Goal: Check status: Check status

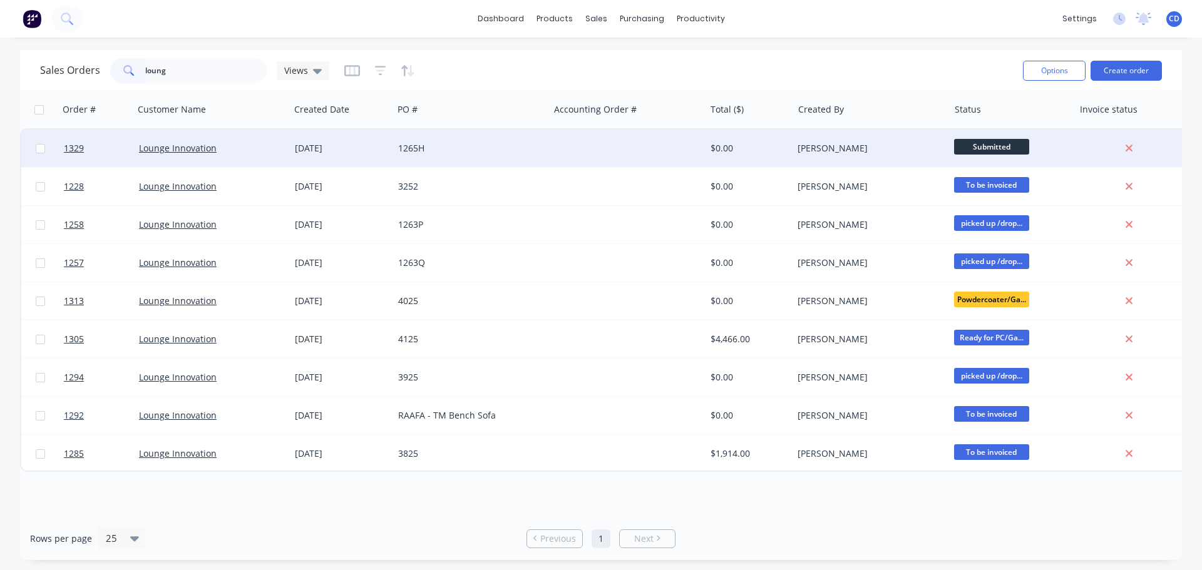
type input "loung"
click at [434, 154] on div "1265H" at bounding box center [467, 148] width 139 height 13
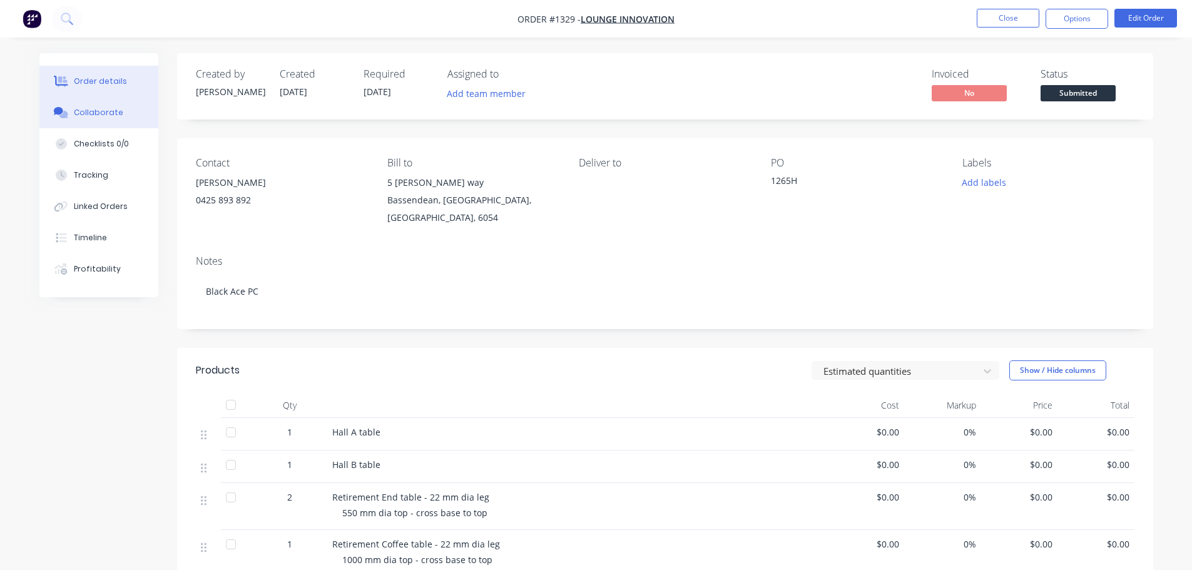
click at [86, 114] on div "Collaborate" at bounding box center [98, 112] width 49 height 11
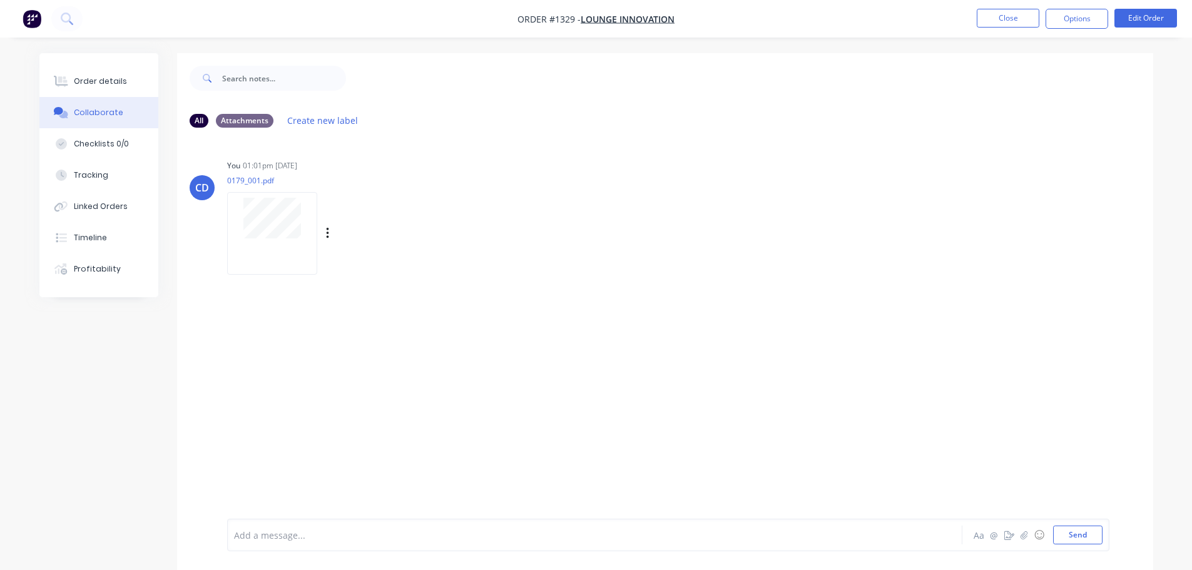
click at [223, 211] on div "CD You 01:01pm 26/09/25 0179_001.pdf Labels Download Delete" at bounding box center [665, 212] width 976 height 113
click at [1004, 14] on button "Close" at bounding box center [1008, 18] width 63 height 19
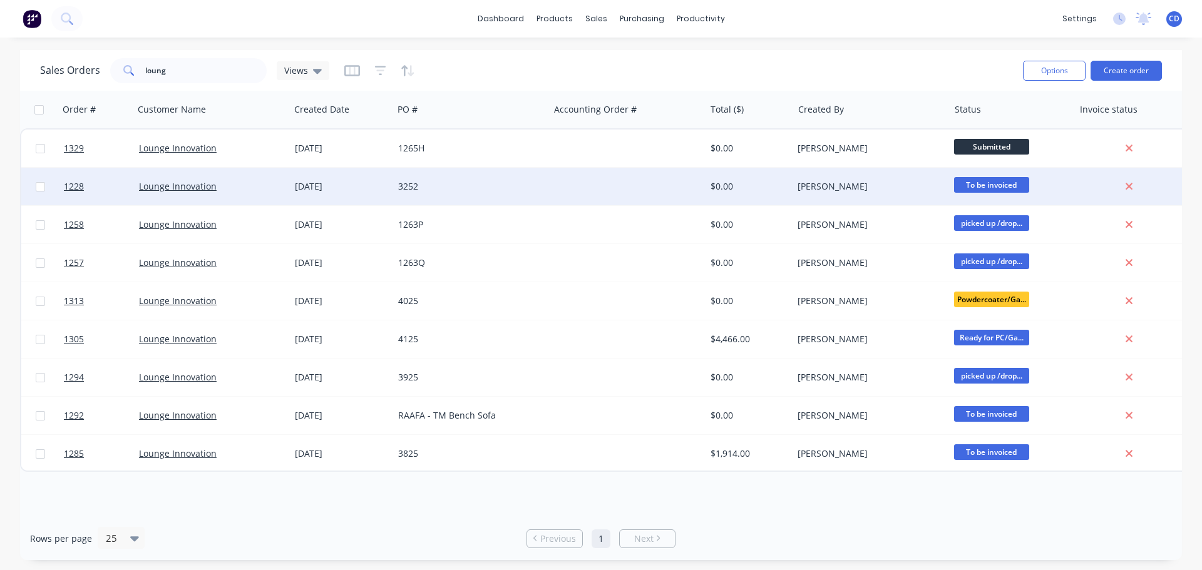
click at [366, 181] on div "[DATE]" at bounding box center [341, 186] width 93 height 13
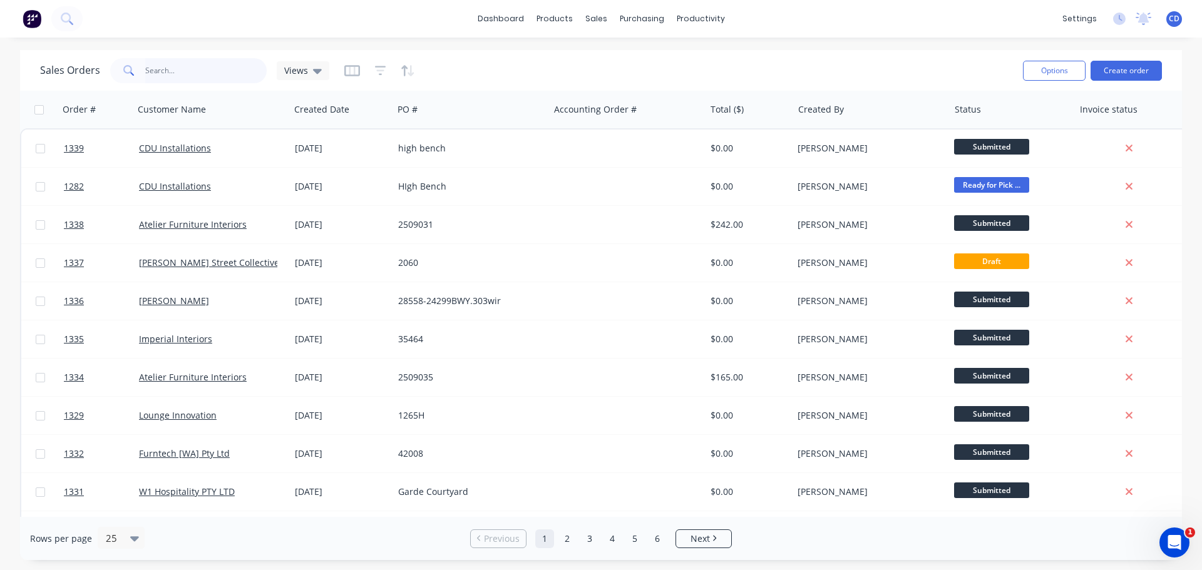
click at [158, 68] on input "text" at bounding box center [206, 70] width 122 height 25
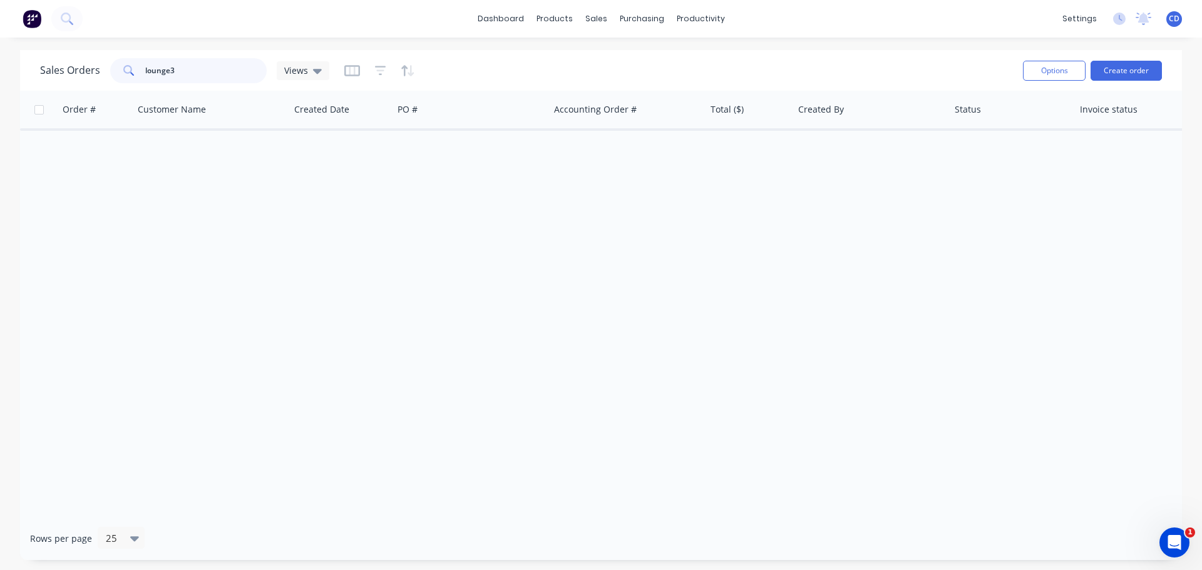
type input "lounge"
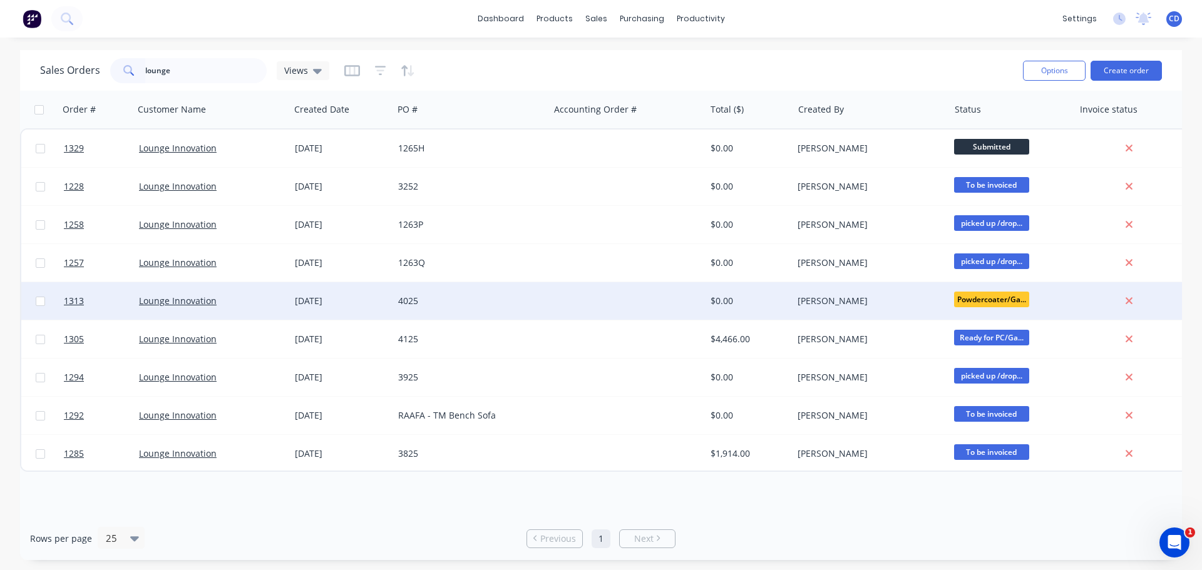
click at [372, 306] on div "[DATE]" at bounding box center [341, 301] width 93 height 13
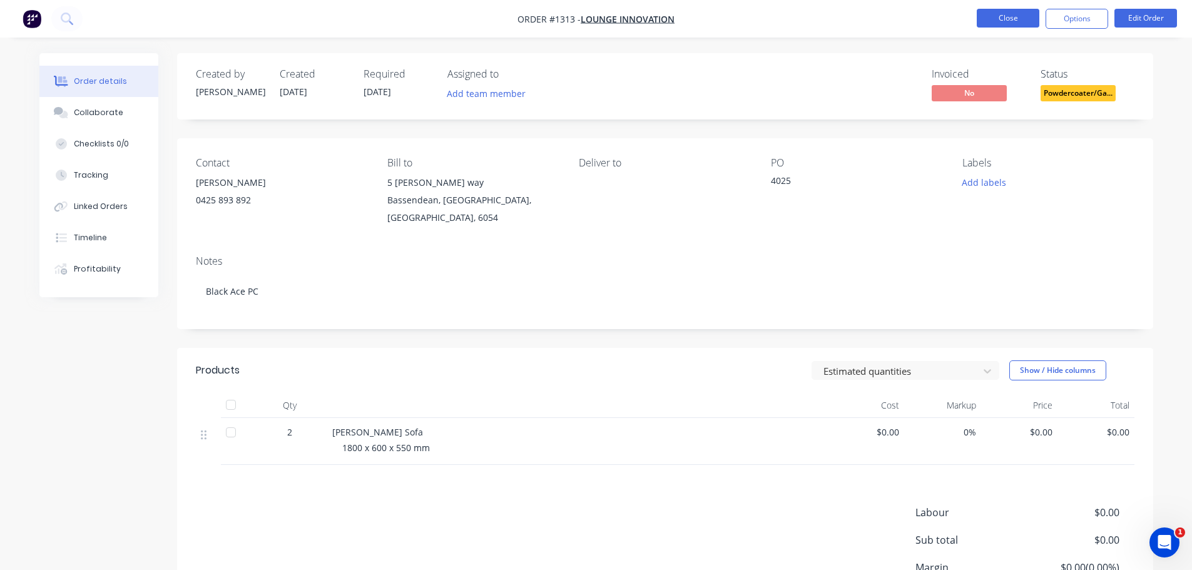
click at [993, 19] on button "Close" at bounding box center [1008, 18] width 63 height 19
